Goal: Task Accomplishment & Management: Complete application form

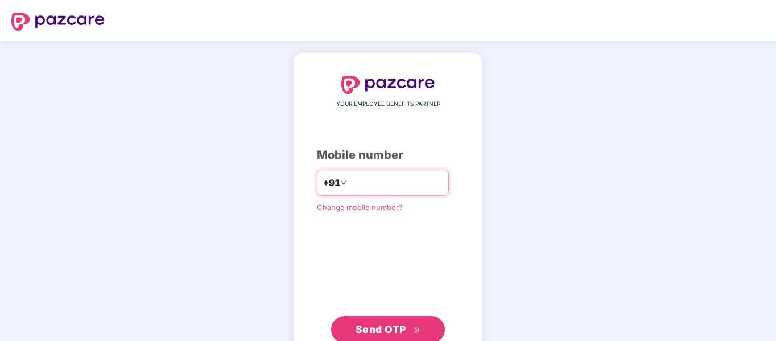
type input "**********"
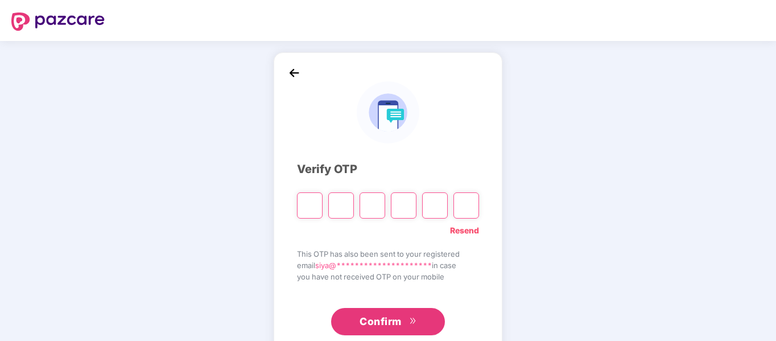
type input "*"
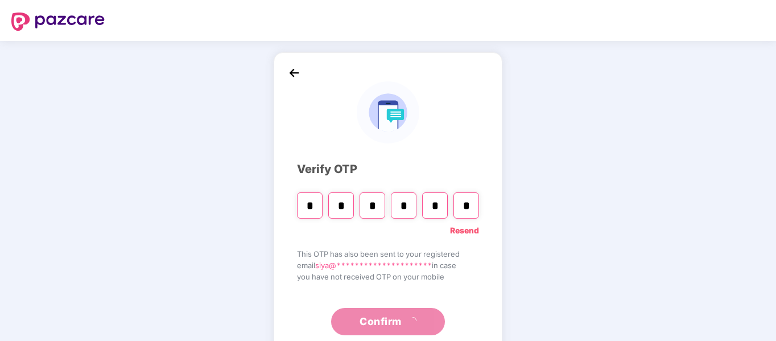
type input "*"
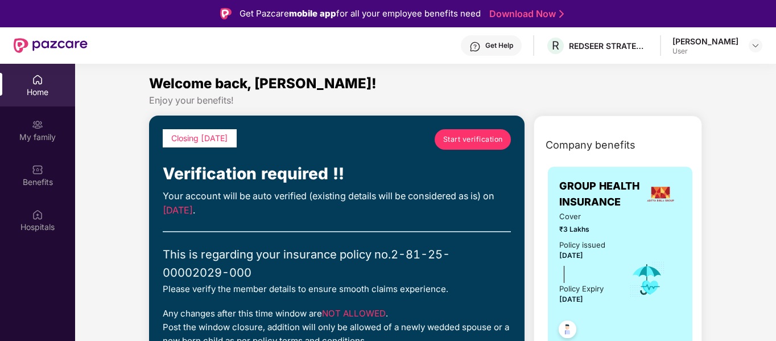
click at [458, 131] on link "Start verification" at bounding box center [473, 139] width 76 height 20
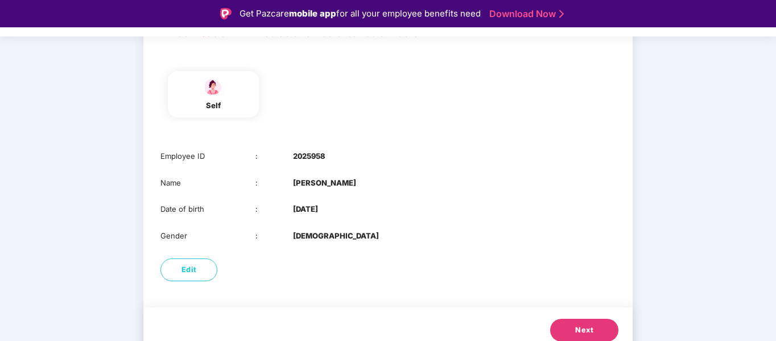
scroll to position [109, 0]
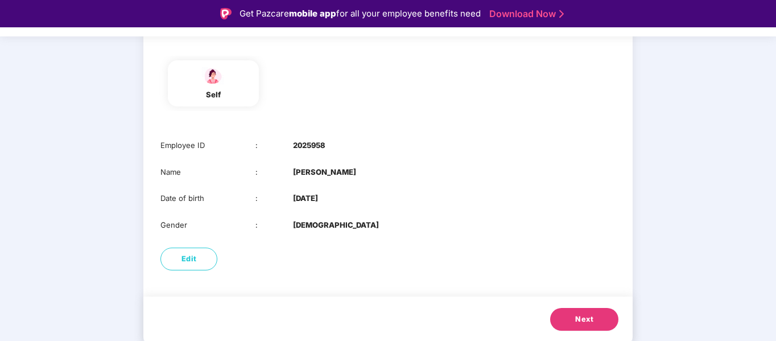
click at [579, 317] on span "Next" at bounding box center [584, 318] width 18 height 11
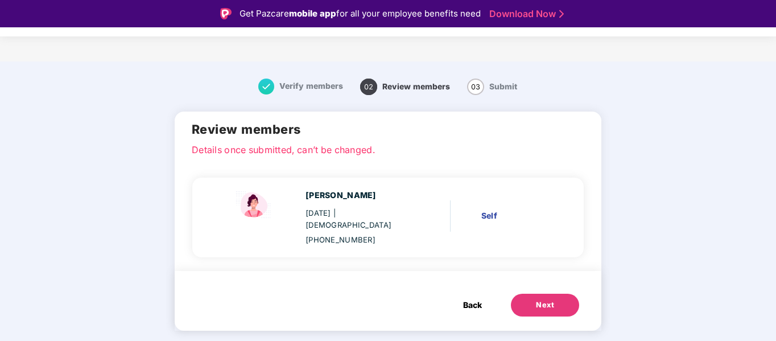
scroll to position [0, 0]
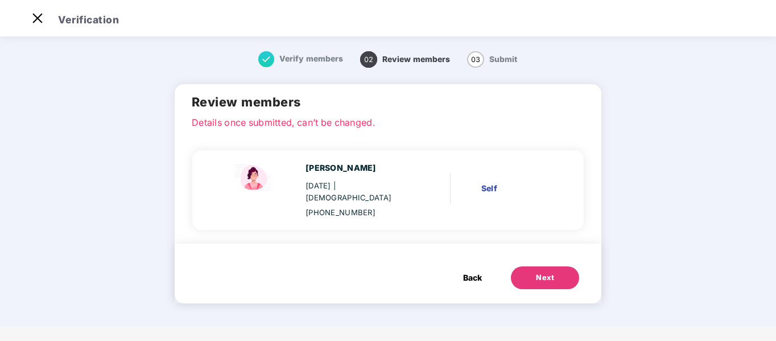
click at [546, 272] on div "Next" at bounding box center [545, 277] width 18 height 11
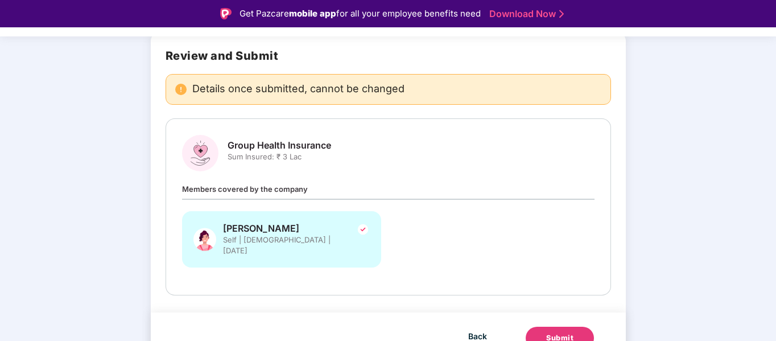
scroll to position [87, 0]
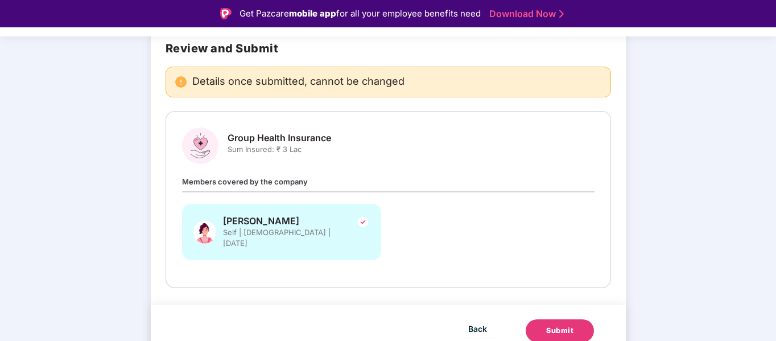
click at [300, 151] on span "Sum Insured: ₹ 3 Lac" at bounding box center [280, 149] width 104 height 11
click at [292, 187] on div "Members covered by the company Siya Gupta Self | Female | 04 Nov 2004" at bounding box center [388, 223] width 412 height 96
click at [312, 181] on div "Members covered by the company Siya Gupta Self | Female | 04 Nov 2004" at bounding box center [388, 223] width 412 height 96
click at [546, 325] on div "Submit" at bounding box center [559, 330] width 27 height 11
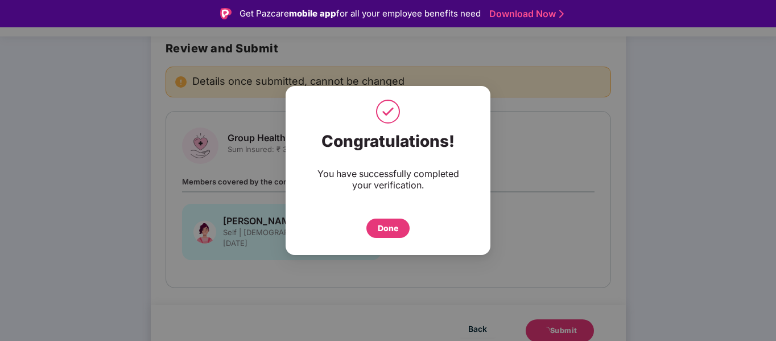
click at [387, 222] on div "Done" at bounding box center [388, 228] width 20 height 13
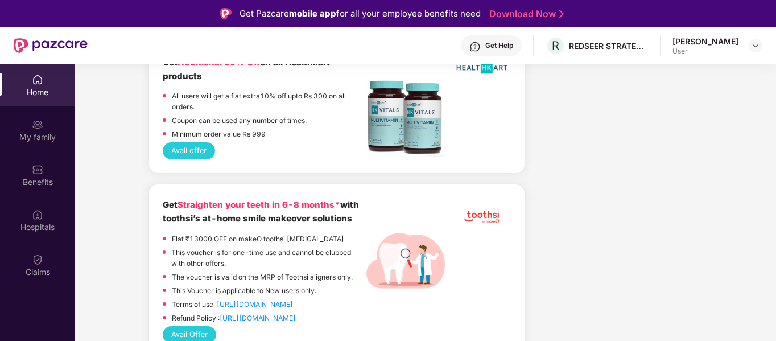
scroll to position [1006, 0]
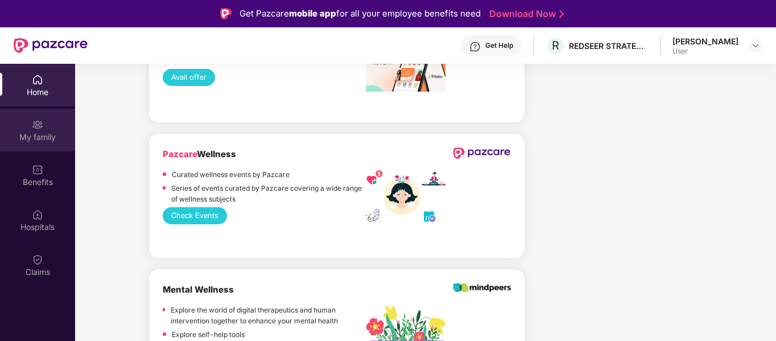
click at [29, 125] on div "My family" at bounding box center [37, 130] width 75 height 43
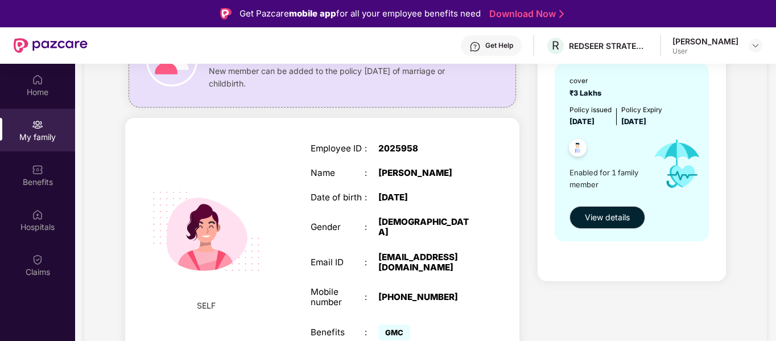
scroll to position [64, 0]
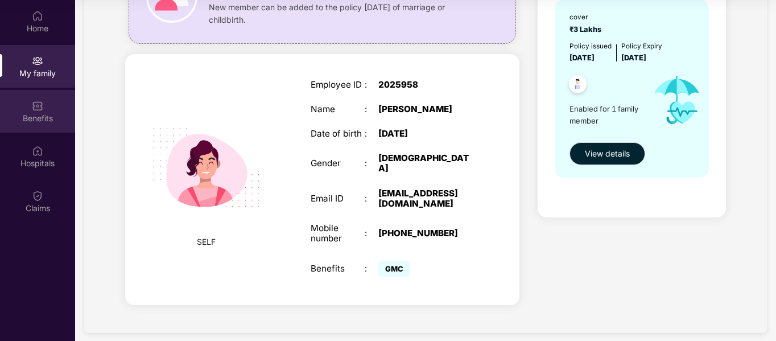
click at [44, 111] on div "Benefits" at bounding box center [37, 111] width 75 height 43
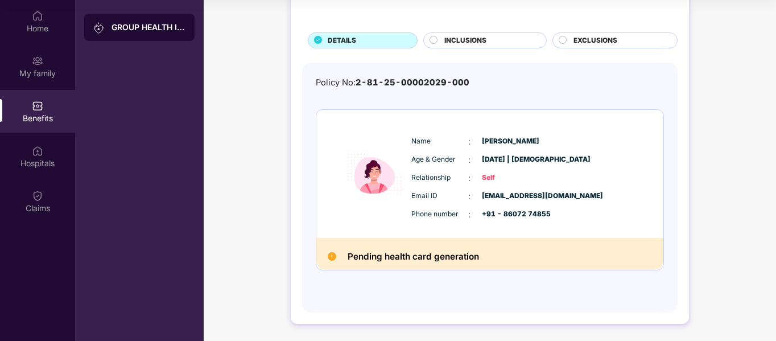
scroll to position [0, 0]
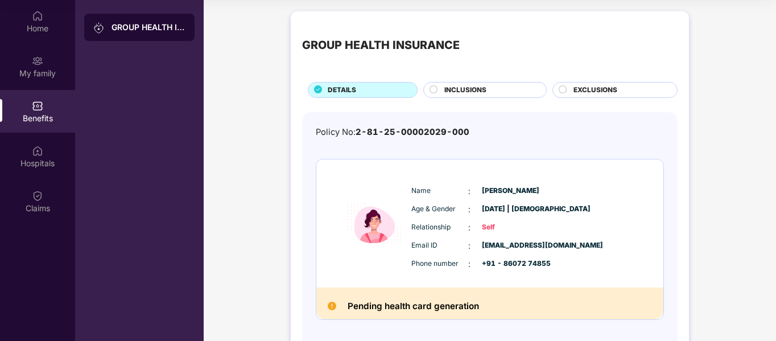
click at [465, 89] on span "INCLUSIONS" at bounding box center [465, 90] width 42 height 11
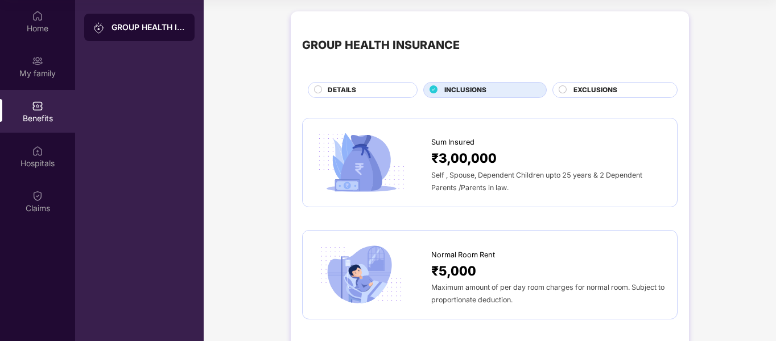
click at [590, 96] on div "EXCLUSIONS" at bounding box center [620, 91] width 104 height 13
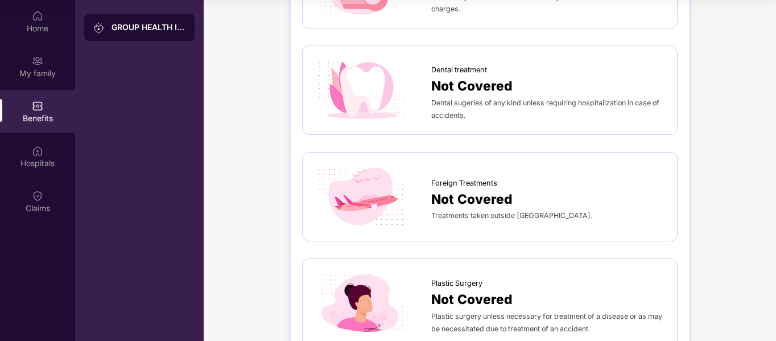
scroll to position [400, 0]
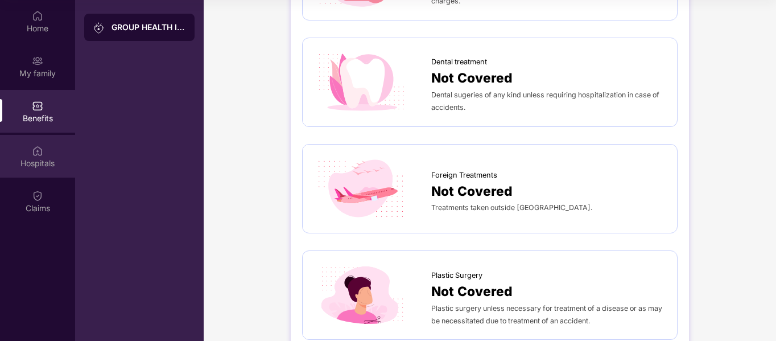
click at [11, 168] on div "Hospitals" at bounding box center [37, 163] width 75 height 11
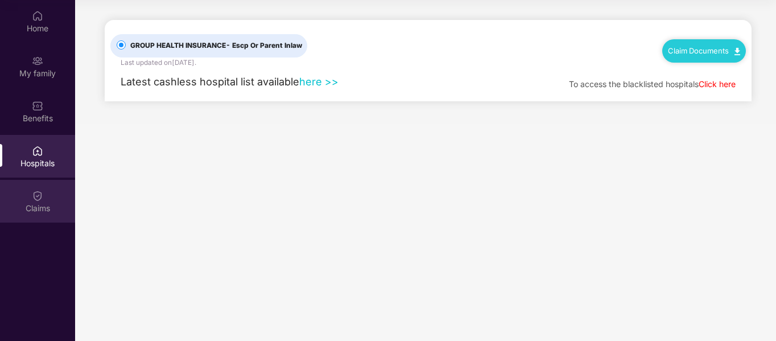
click at [28, 199] on div "Claims" at bounding box center [37, 201] width 75 height 43
